Goal: Task Accomplishment & Management: Manage account settings

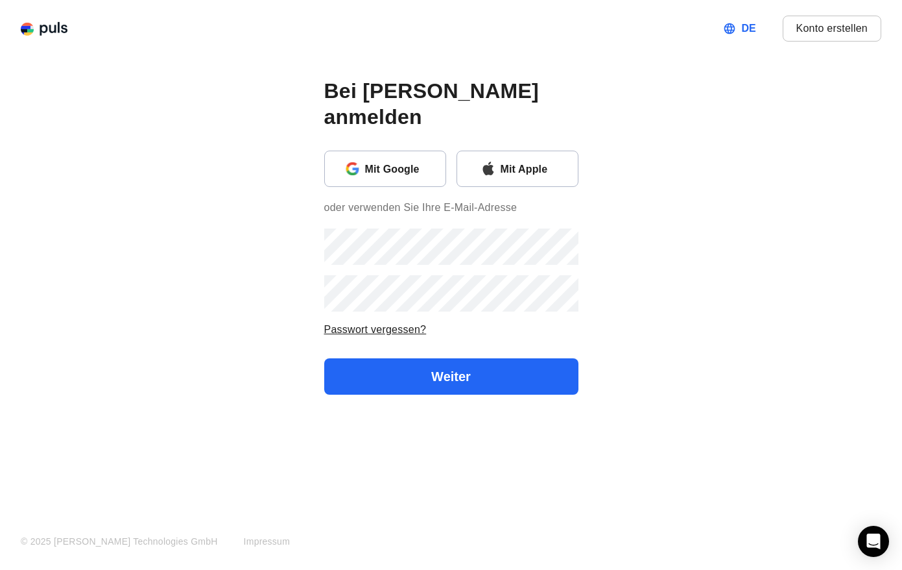
click at [529, 151] on button "Mit Apple" at bounding box center [518, 169] width 122 height 36
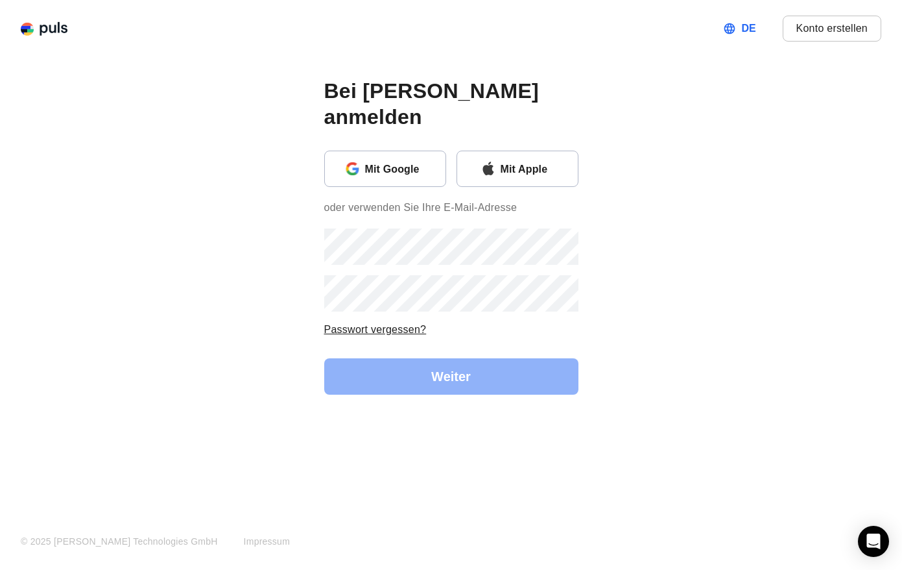
click at [538, 160] on div "Mit Apple" at bounding box center [534, 168] width 67 height 17
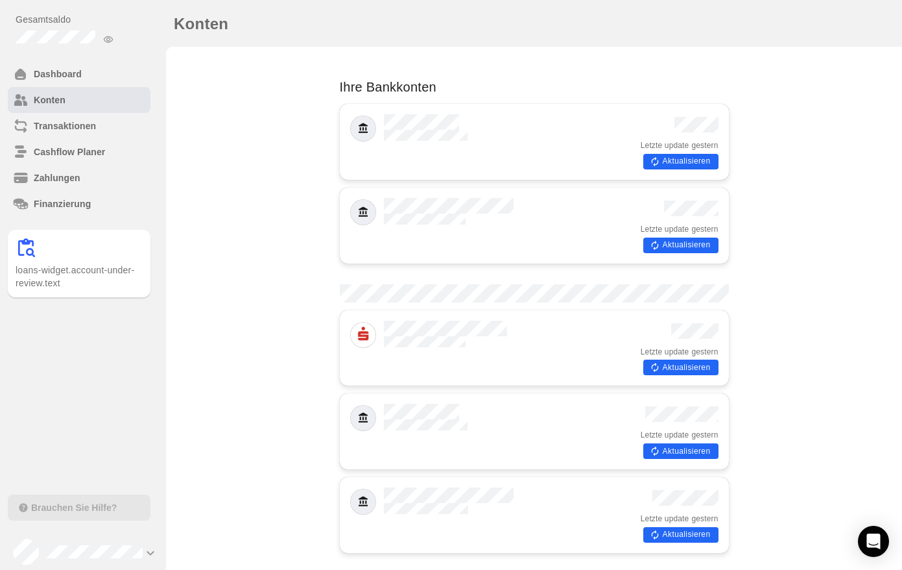
click at [680, 156] on button "Aktualisieren" at bounding box center [681, 162] width 75 height 16
click at [680, 156] on div "Aktualisieren" at bounding box center [680, 160] width 78 height 19
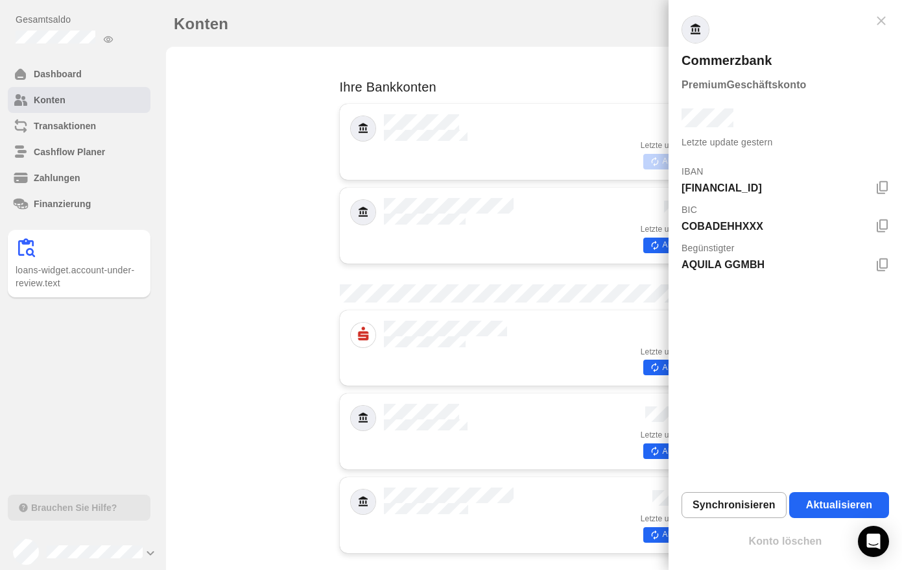
click at [645, 238] on div at bounding box center [451, 285] width 902 height 570
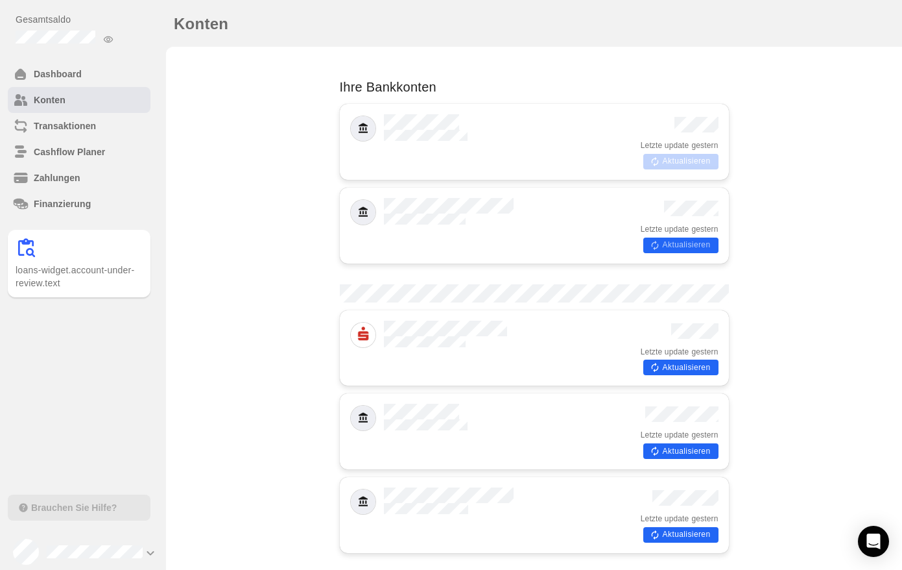
click at [661, 237] on button "Aktualisieren" at bounding box center [681, 245] width 75 height 16
click at [670, 359] on button "Aktualisieren" at bounding box center [681, 367] width 75 height 16
click at [675, 443] on button "Aktualisieren" at bounding box center [681, 451] width 75 height 16
click at [682, 527] on button "Aktualisieren" at bounding box center [681, 535] width 75 height 16
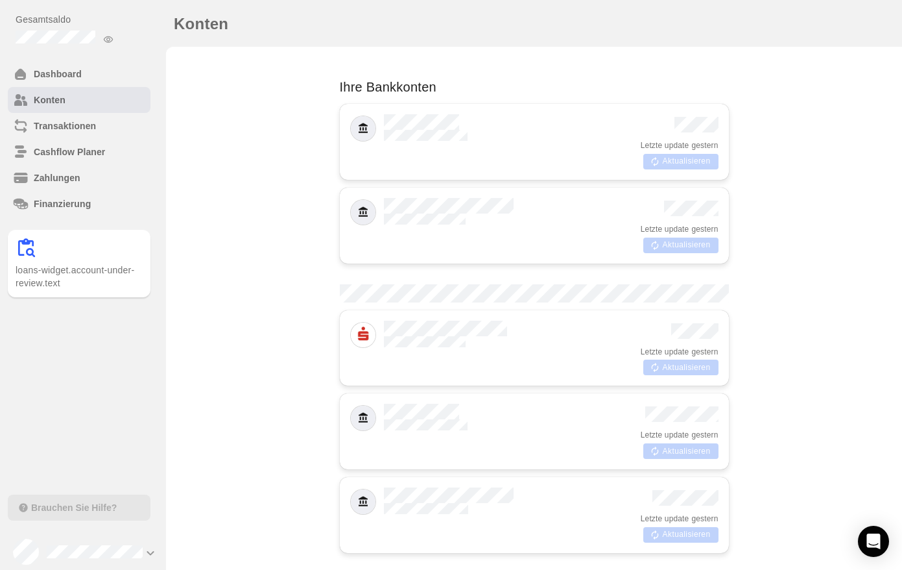
scroll to position [500, 0]
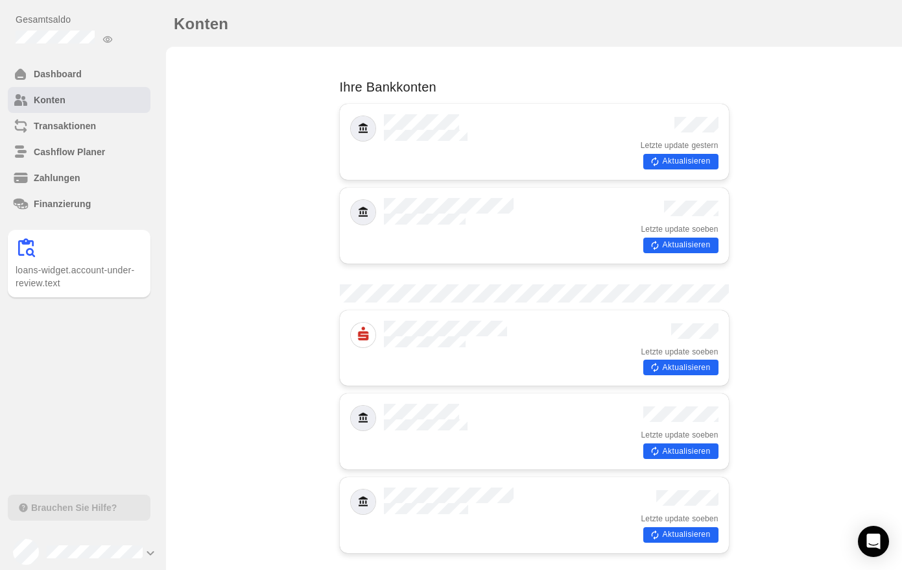
scroll to position [625, 0]
